Goal: Find contact information: Find contact information

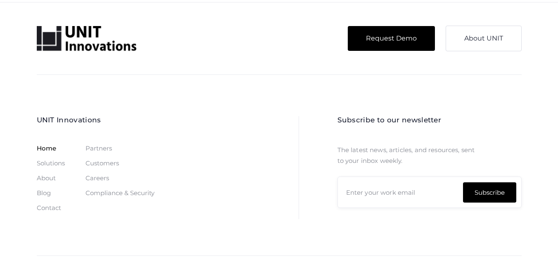
scroll to position [2482, 0]
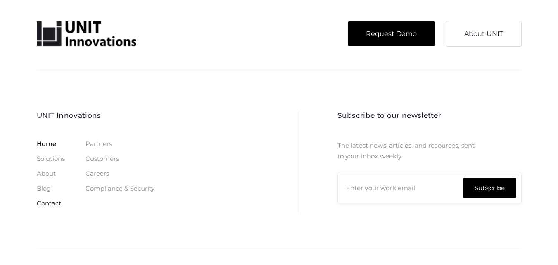
click at [51, 202] on link "Contact" at bounding box center [49, 203] width 24 height 7
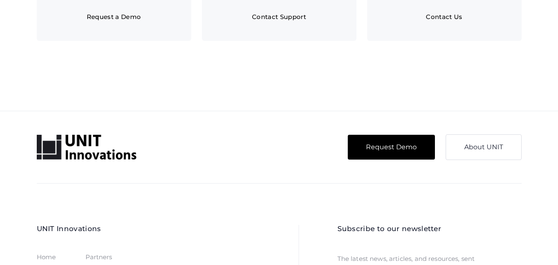
scroll to position [597, 0]
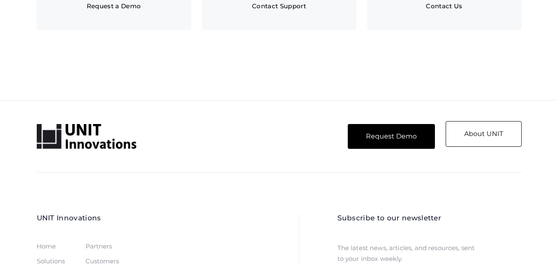
click at [486, 140] on link "About UNIT" at bounding box center [484, 134] width 76 height 26
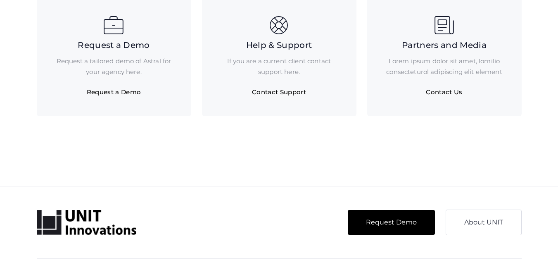
scroll to position [555, 0]
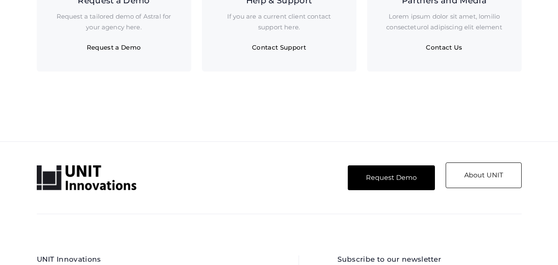
click at [492, 178] on link "About UNIT" at bounding box center [484, 175] width 76 height 26
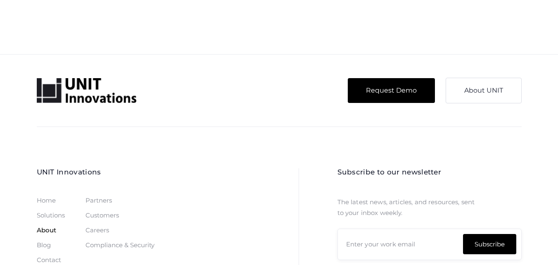
scroll to position [2130, 0]
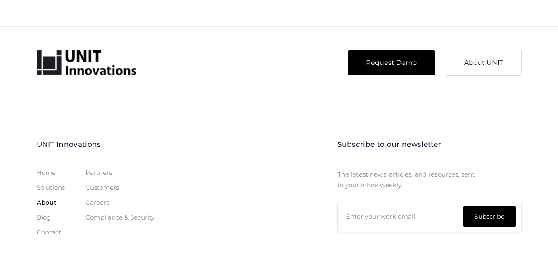
click at [229, 175] on div "UNIT Innovations Home Solutions About Blog Contact Partners Customers Careers C…" at bounding box center [148, 191] width 223 height 103
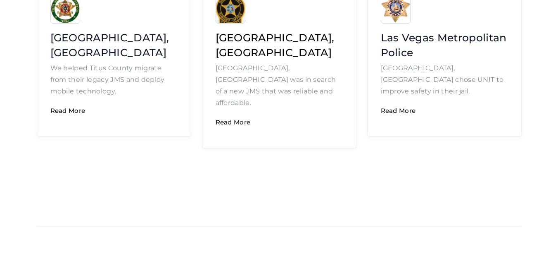
scroll to position [1314, 0]
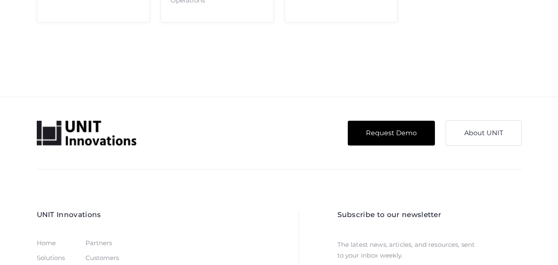
scroll to position [2130, 0]
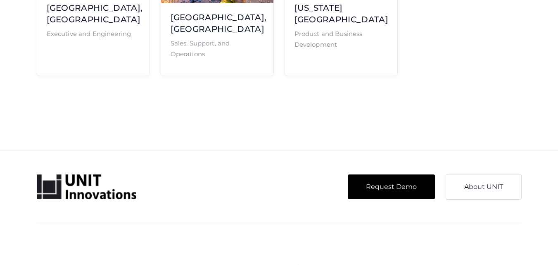
scroll to position [1882, 0]
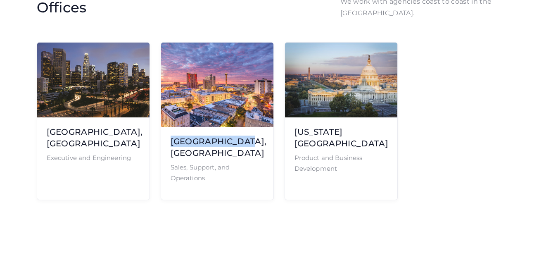
drag, startPoint x: 172, startPoint y: 102, endPoint x: 246, endPoint y: 102, distance: 73.9
click at [246, 135] on h3 "[GEOGRAPHIC_DATA], [GEOGRAPHIC_DATA]" at bounding box center [217, 146] width 93 height 23
copy h3 "[GEOGRAPHIC_DATA], [GEOGRAPHIC_DATA]"
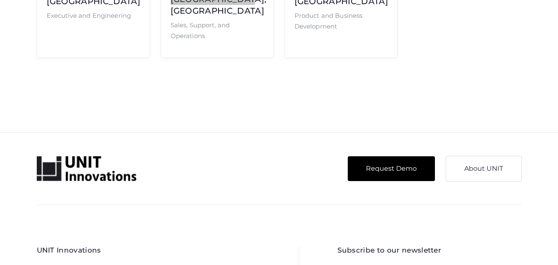
scroll to position [2130, 0]
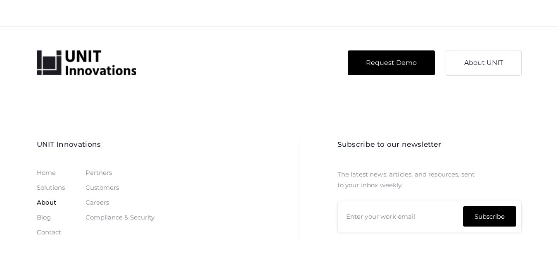
click at [167, 50] on div "Request Demo About UNIT UNIT Innovations Home Solutions About Blog Contact Part…" at bounding box center [279, 177] width 505 height 254
